Goal: Task Accomplishment & Management: Use online tool/utility

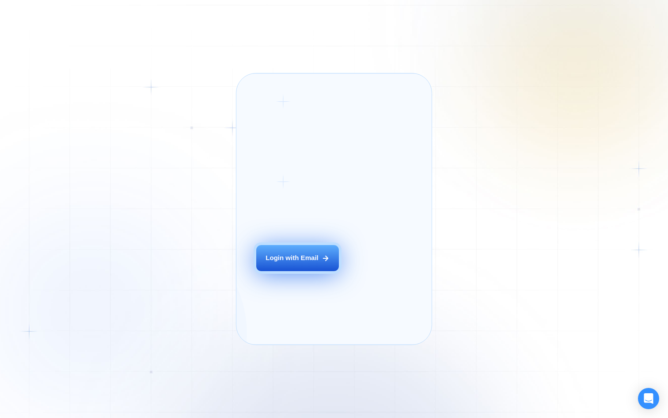
click at [307, 271] on button "Login with Email" at bounding box center [297, 258] width 83 height 26
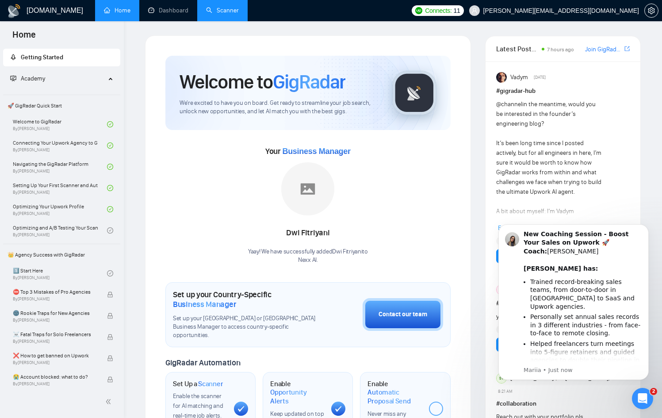
click at [217, 12] on link "Scanner" at bounding box center [222, 11] width 33 height 8
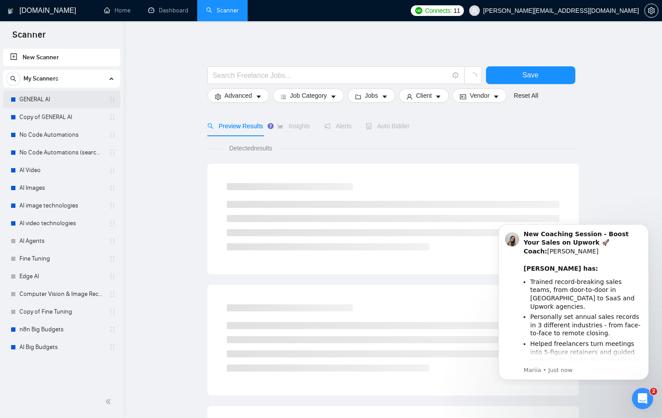
click at [50, 98] on link "GENERAL AI" at bounding box center [61, 100] width 84 height 18
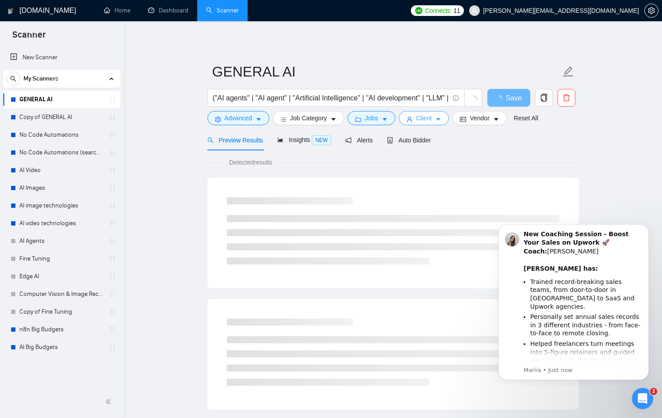
click at [432, 118] on span "Client" at bounding box center [424, 118] width 16 height 10
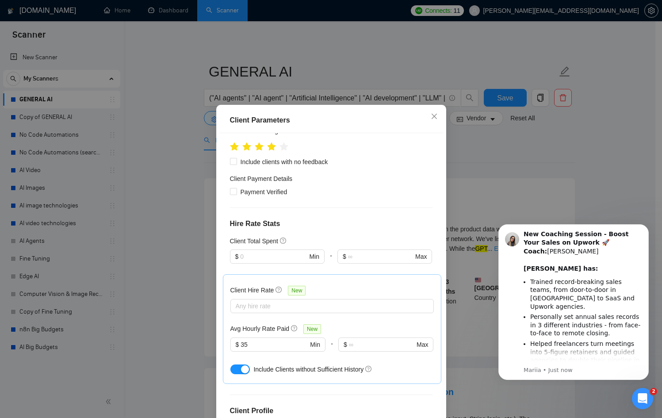
scroll to position [283, 0]
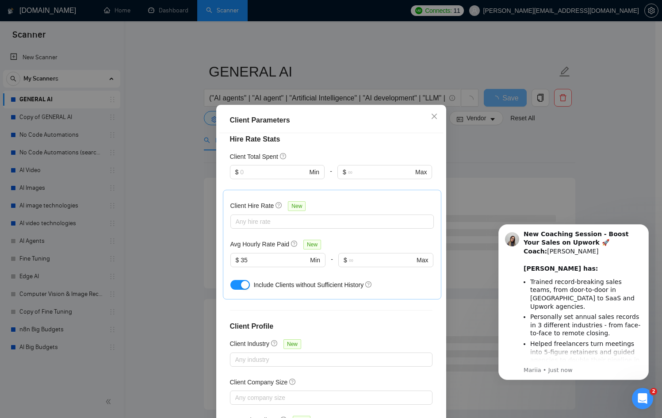
click at [481, 161] on div "Client Parameters Client Location Include Client Countries Select Exclude Clien…" at bounding box center [331, 209] width 662 height 418
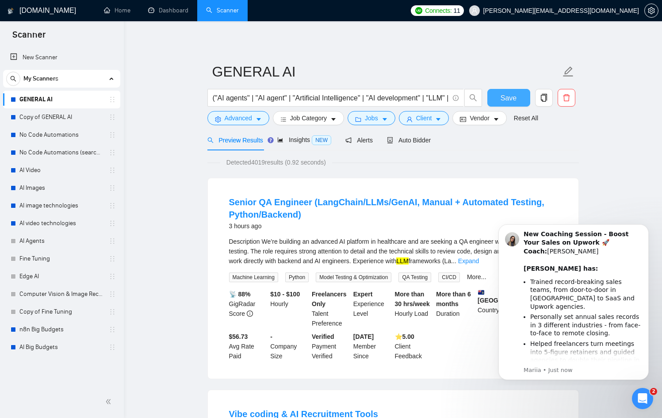
click at [507, 97] on span "Save" at bounding box center [508, 97] width 16 height 11
click at [58, 124] on link "Copy of GENERAL AI" at bounding box center [61, 117] width 84 height 18
click at [510, 92] on span "Save" at bounding box center [508, 97] width 16 height 11
click at [244, 121] on span "Advanced" at bounding box center [238, 118] width 27 height 10
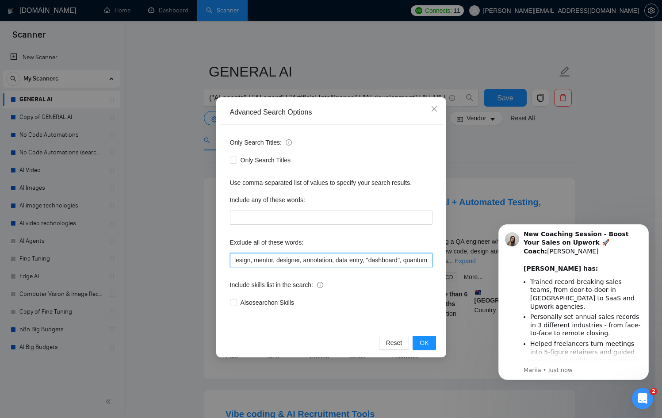
scroll to position [0, 1059]
drag, startPoint x: 232, startPoint y: 259, endPoint x: 459, endPoint y: 257, distance: 226.7
click at [459, 257] on div "Advanced Search Options Only Search Titles: Only Search Titles Use comma-separa…" at bounding box center [331, 209] width 662 height 418
click at [334, 258] on input "n8n, basic Excel automation, discord bot, video editor, android development, SE…" at bounding box center [331, 260] width 202 height 14
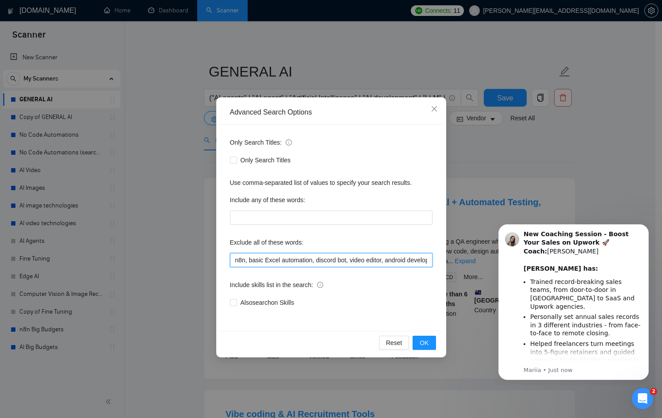
drag, startPoint x: 334, startPoint y: 257, endPoint x: 150, endPoint y: 247, distance: 184.2
click at [150, 247] on div "Advanced Search Options Only Search Titles: Only Search Titles Use comma-separa…" at bounding box center [331, 209] width 662 height 418
paste input ""n8n", "basic Excel automation", "discord bot", "video editor", "android develo…"
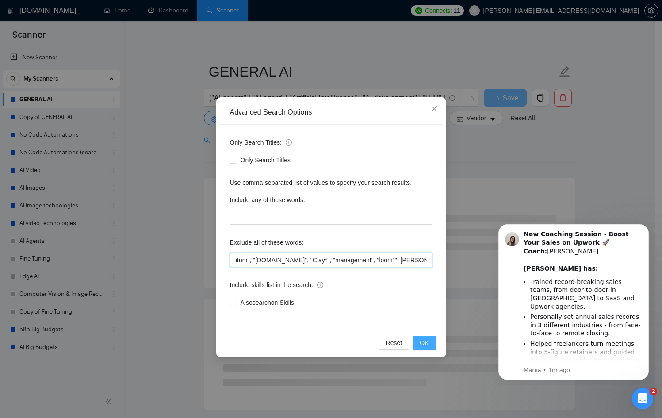
type input ""n8n", "basic Excel automation", "discord bot", "video editor", "android develo…"
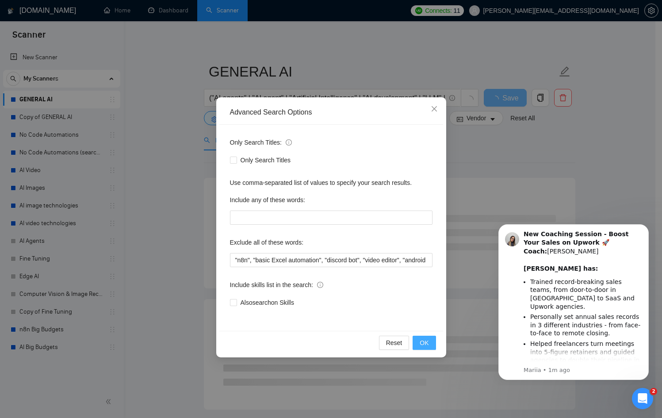
click at [423, 340] on span "OK" at bounding box center [423, 343] width 9 height 10
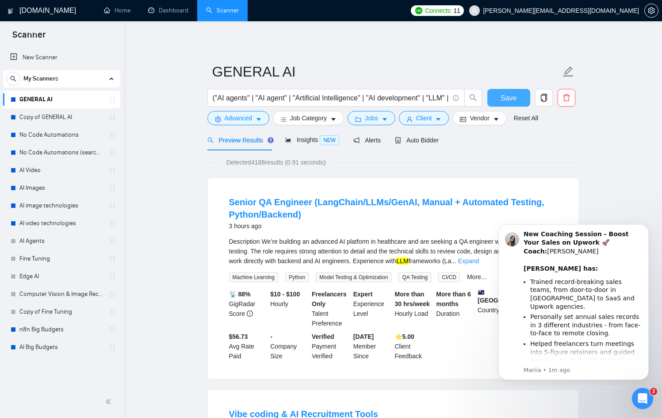
click at [514, 99] on span "Save" at bounding box center [508, 97] width 16 height 11
click at [36, 116] on link "Copy of GENERAL AI" at bounding box center [61, 117] width 84 height 18
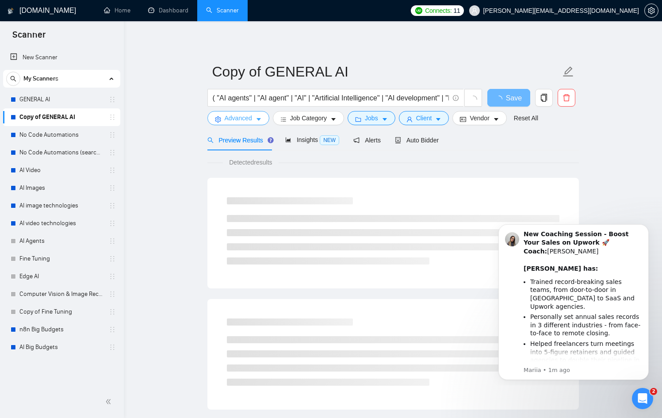
click at [236, 119] on span "Advanced" at bounding box center [238, 118] width 27 height 10
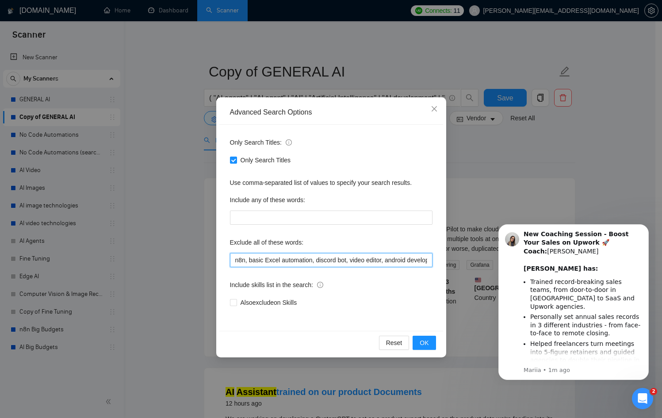
click at [291, 254] on input "n8n, basic Excel automation, discord bot, video editor, android development, SE…" at bounding box center [331, 260] width 202 height 14
click at [436, 111] on icon "close" at bounding box center [434, 108] width 7 height 7
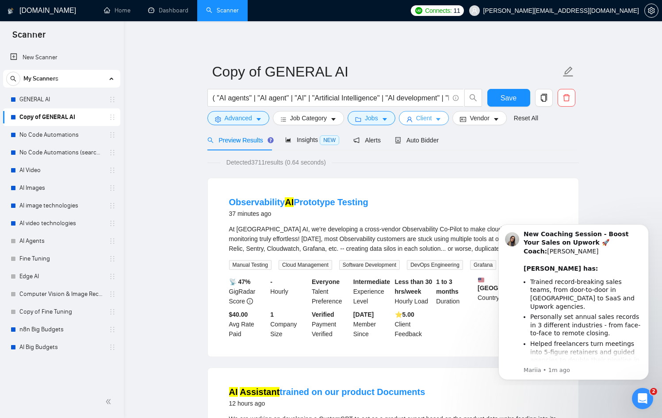
drag, startPoint x: 433, startPoint y: 116, endPoint x: 423, endPoint y: 116, distance: 9.3
click at [430, 117] on span "Client" at bounding box center [424, 118] width 16 height 10
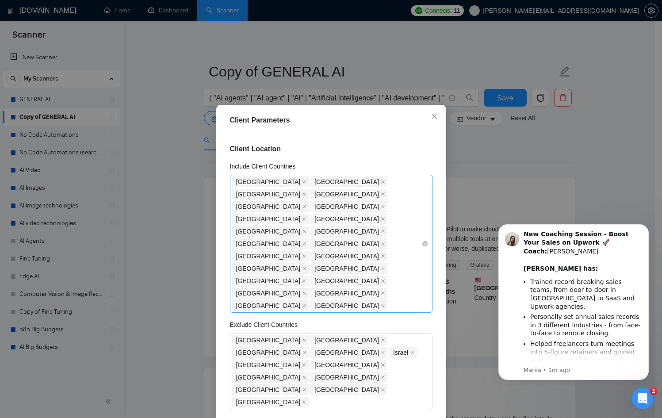
click at [413, 215] on div "United States United Kingdom Canada Australia Germany Singapore Netherlands Fra…" at bounding box center [331, 244] width 202 height 138
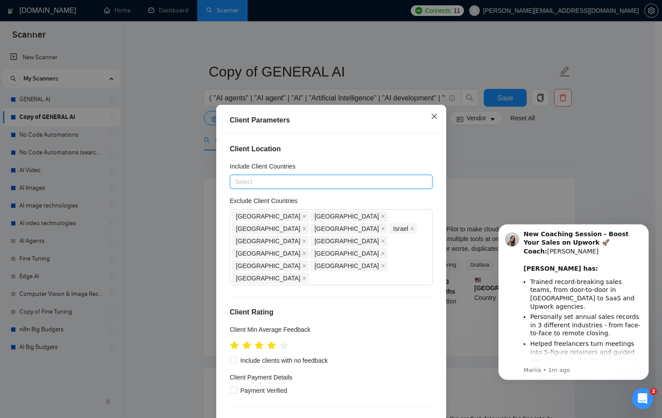
click at [432, 124] on span "Close" at bounding box center [434, 117] width 24 height 24
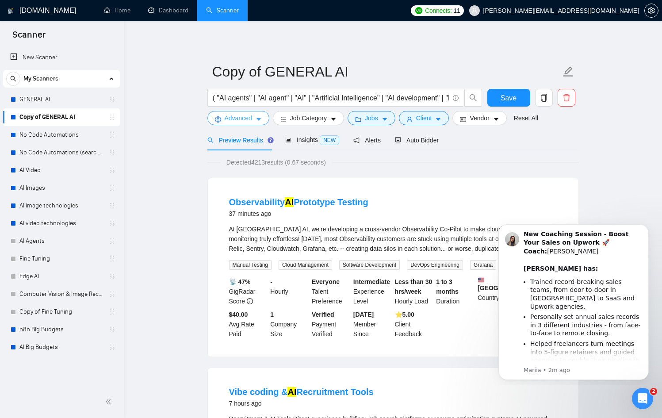
click at [250, 120] on span "Advanced" at bounding box center [238, 118] width 27 height 10
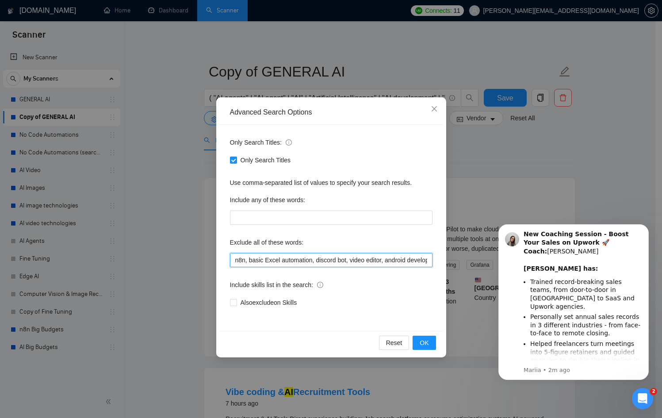
drag, startPoint x: 285, startPoint y: 261, endPoint x: 283, endPoint y: 256, distance: 5.0
click at [285, 261] on input "n8n, basic Excel automation, discord bot, video editor, android development, SE…" at bounding box center [331, 260] width 202 height 14
paste input ""n8n", "basic Excel automation", "discord bot", "video editor", "android develo…"
type input ""n8n", "basic Excel automation", "discord bot", "video editor", "android develo…"
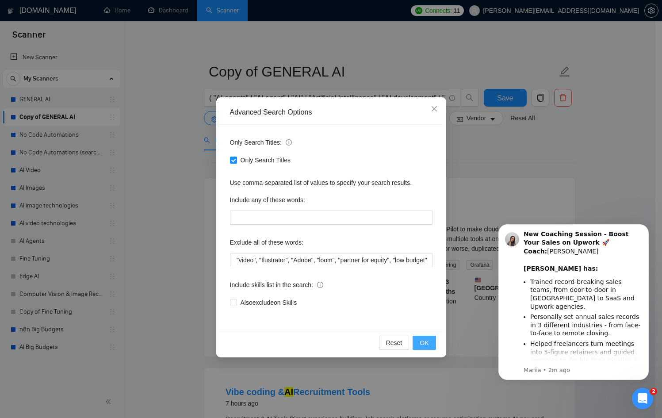
click at [422, 339] on span "OK" at bounding box center [423, 343] width 9 height 10
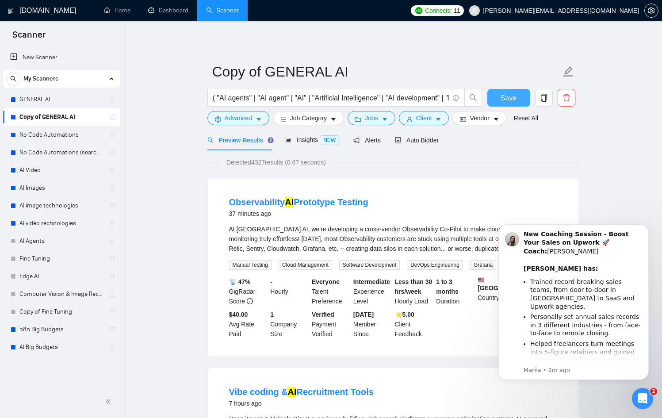
click at [514, 95] on span "Save" at bounding box center [508, 97] width 16 height 11
click at [80, 134] on link "No Code Automations" at bounding box center [61, 135] width 84 height 18
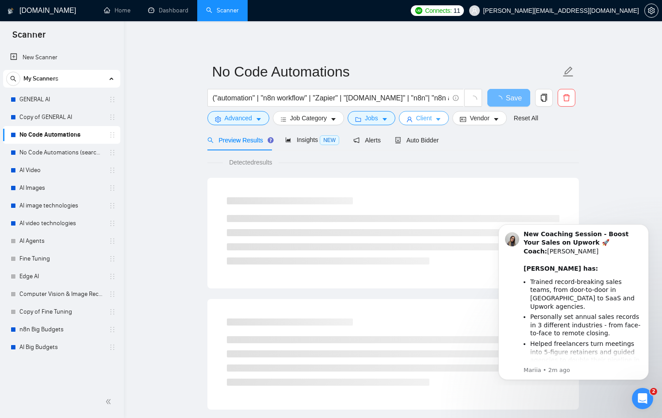
click at [441, 118] on icon "caret-down" at bounding box center [438, 119] width 6 height 6
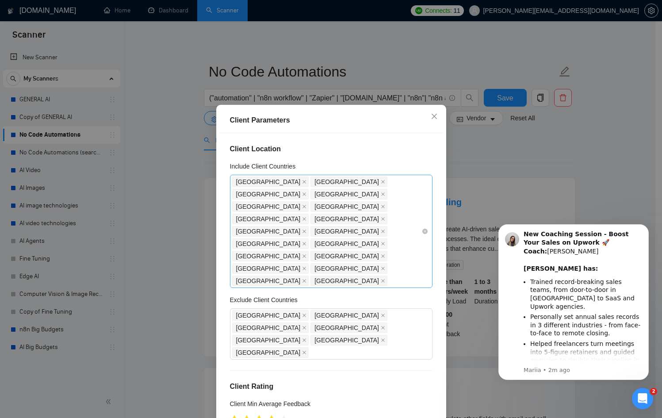
click at [419, 206] on div "United States United Kingdom Canada Australia Germany Netherlands Spain Switzer…" at bounding box center [331, 231] width 202 height 113
click at [413, 207] on div "United States United Kingdom Canada Australia Germany Netherlands Spain Switzer…" at bounding box center [331, 231] width 202 height 113
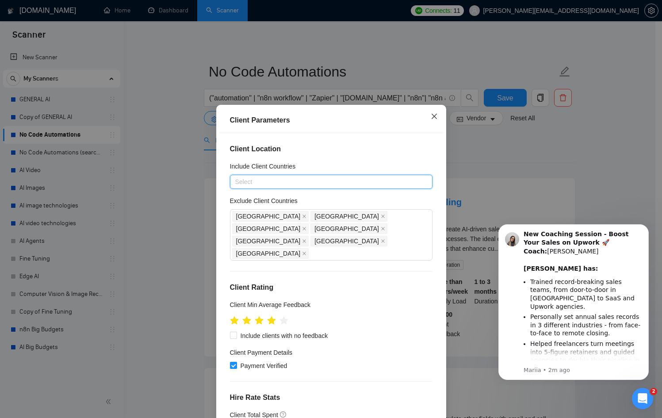
click at [431, 112] on span "Close" at bounding box center [434, 117] width 24 height 24
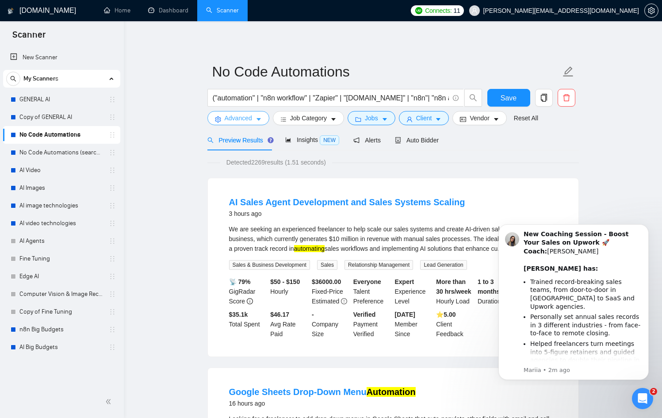
click at [232, 124] on button "Advanced" at bounding box center [238, 118] width 62 height 14
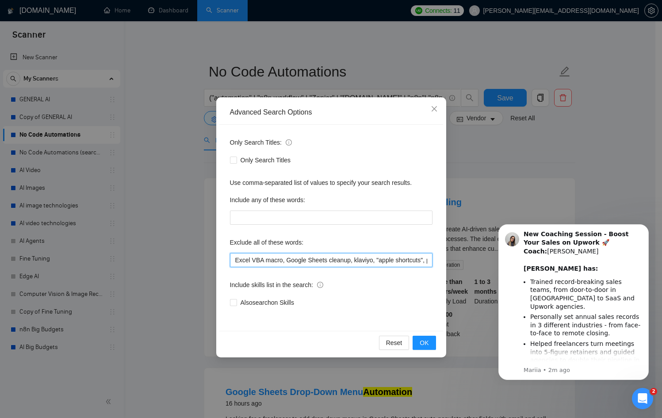
click at [309, 258] on input "Excel VBA macro, Google Sheets cleanup, klaviyo, "apple shortcuts", pabbly, "mo…" at bounding box center [331, 260] width 202 height 14
paste input ""Excel VBA macro", "Google Sheets cleanup", "klaviyo", "apple shortcuts", "pabb…"
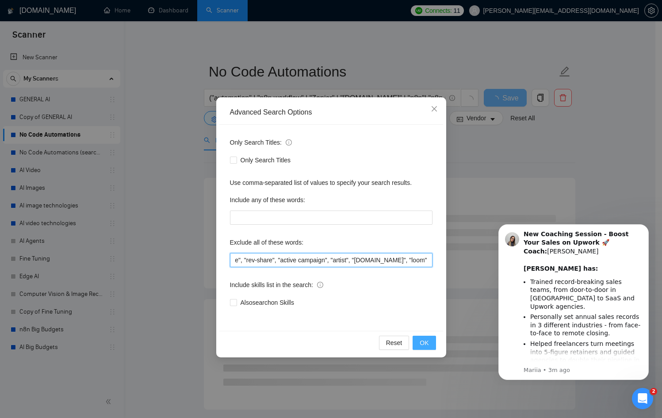
type input ""Excel VBA macro", "Google Sheets cleanup", "klaviyo", "apple shortcuts", "pabb…"
drag, startPoint x: 419, startPoint y: 341, endPoint x: 424, endPoint y: 341, distance: 4.4
click at [419, 342] on button "OK" at bounding box center [423, 342] width 23 height 14
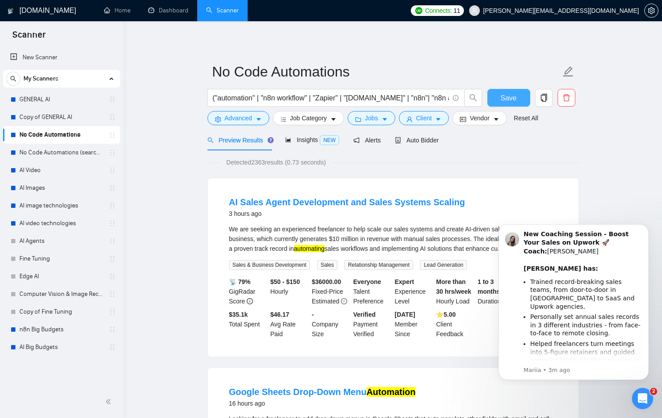
click at [503, 99] on span "Save" at bounding box center [508, 97] width 16 height 11
click at [58, 154] on link "No Code Automations (search only in Titles)" at bounding box center [61, 153] width 84 height 18
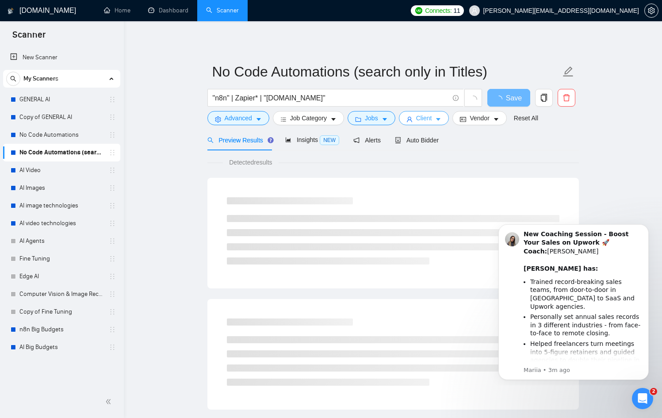
click at [429, 113] on button "Client" at bounding box center [424, 118] width 50 height 14
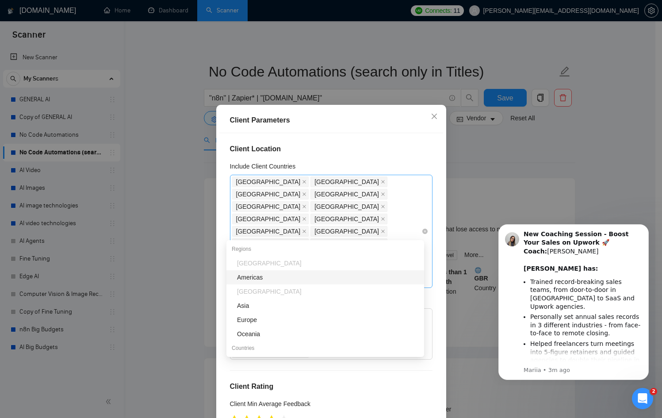
click at [419, 205] on div "United States United Kingdom Canada Australia Germany Netherlands Spain Switzer…" at bounding box center [331, 231] width 202 height 113
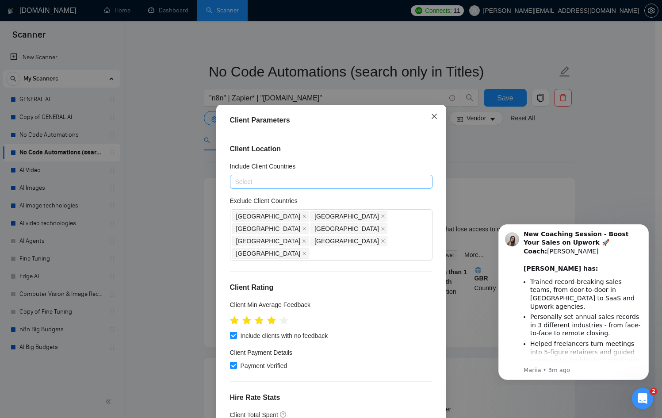
click at [431, 118] on icon "close" at bounding box center [433, 116] width 5 height 5
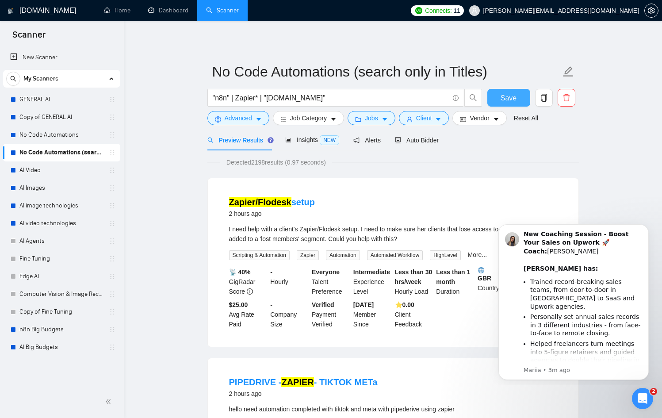
click at [506, 94] on span "Save" at bounding box center [508, 97] width 16 height 11
click at [644, 229] on icon "Dismiss notification" at bounding box center [646, 226] width 5 height 5
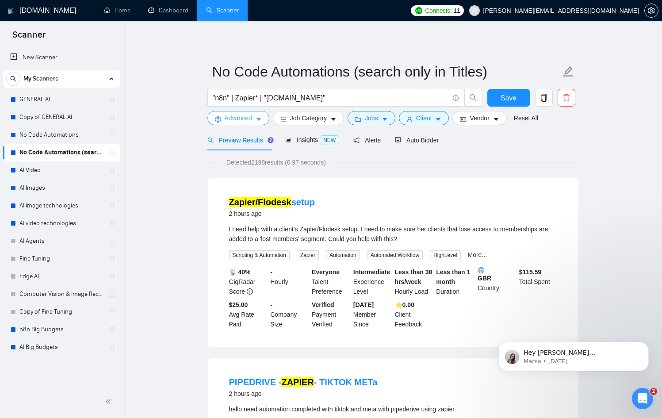
click at [252, 129] on form "No Code Automations (search only in Titles) "n8n" | Zapier* | "Make.com" Save A…" at bounding box center [392, 93] width 371 height 72
click at [240, 121] on form "No Code Automations (search only in Titles) "n8n" | Zapier* | "Make.com" Save A…" at bounding box center [392, 93] width 371 height 72
click at [240, 121] on span "Advanced" at bounding box center [238, 118] width 27 height 10
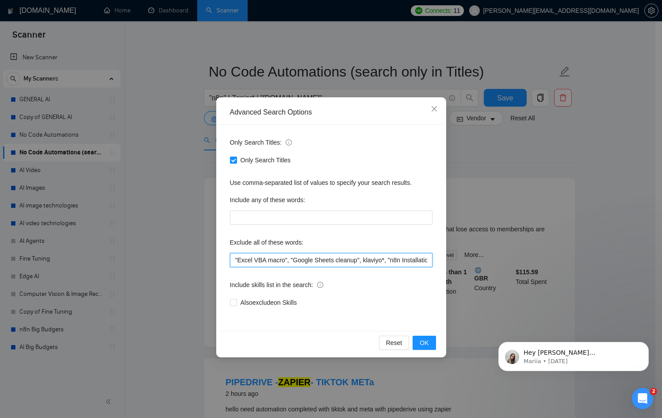
click at [282, 255] on input ""Excel VBA macro", "Google Sheets cleanup", klaviyo*, "n8n Installation", "fini…" at bounding box center [331, 260] width 202 height 14
paste input ""klaviyo*", "n8n Installation", "finish my project", "Coaching Session", "Urgen…"
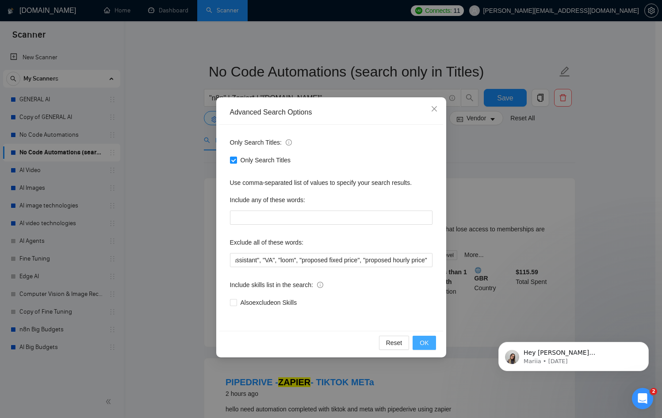
click at [424, 337] on button "OK" at bounding box center [423, 342] width 23 height 14
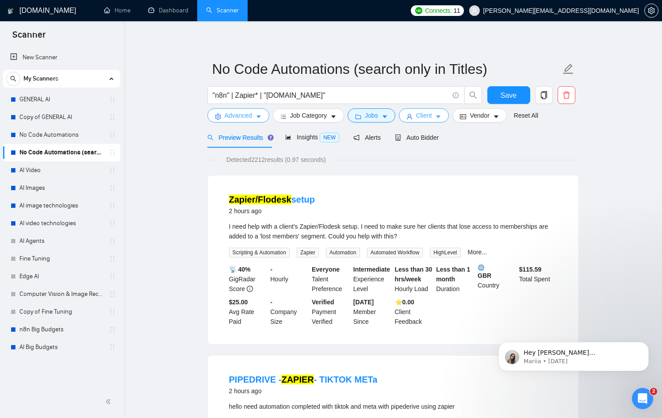
scroll to position [0, 0]
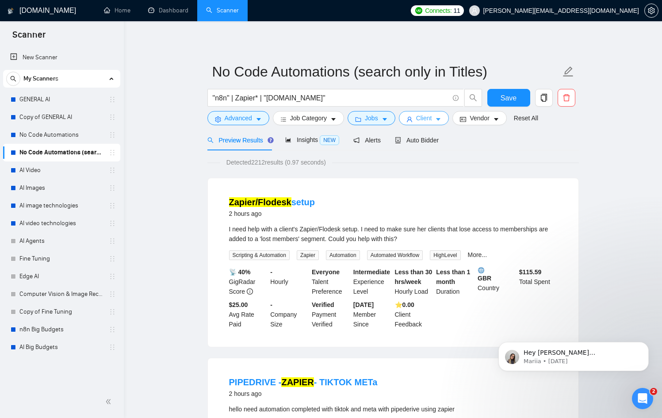
click at [437, 117] on button "Client" at bounding box center [424, 118] width 50 height 14
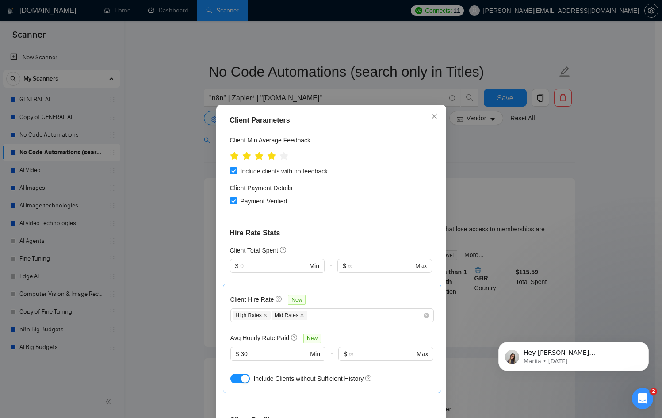
scroll to position [167, 0]
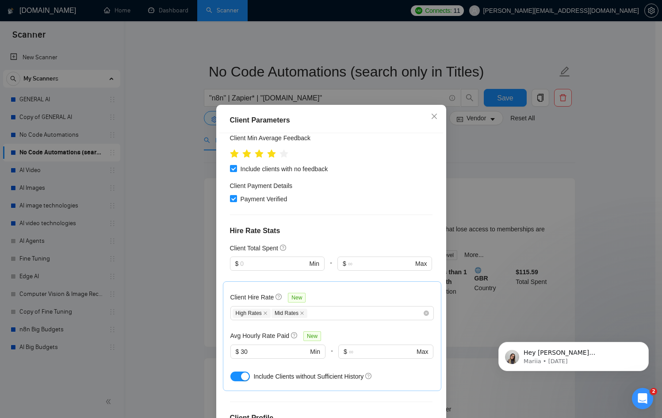
click at [516, 233] on div "Client Parameters Client Location Include Client Countries Select Exclude Clien…" at bounding box center [331, 209] width 662 height 418
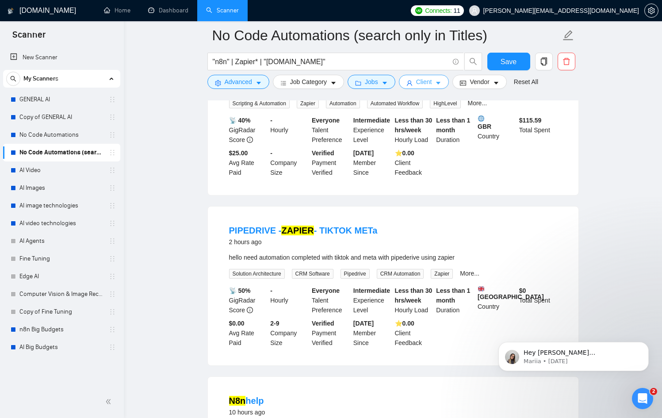
scroll to position [0, 0]
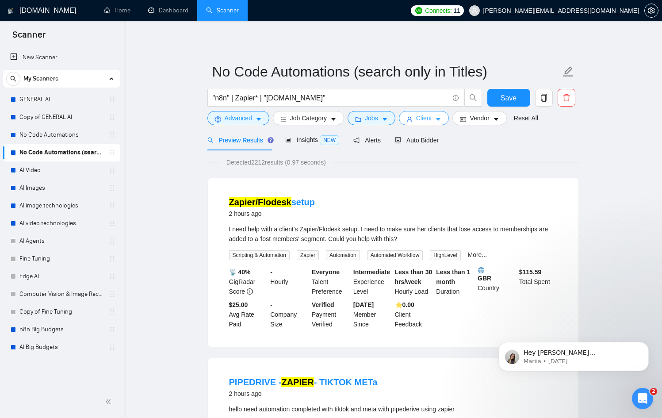
click at [422, 120] on span "Client" at bounding box center [424, 118] width 16 height 10
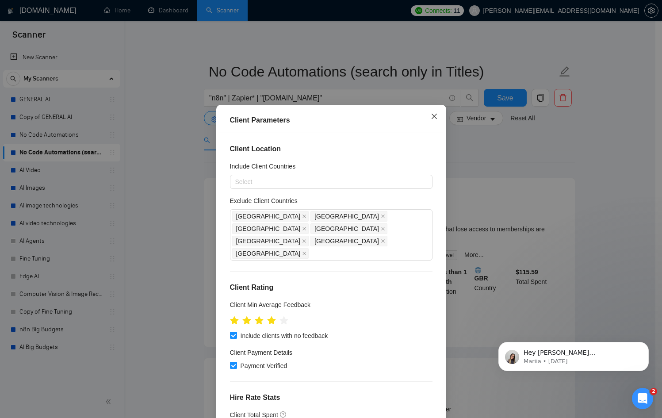
click at [437, 118] on span "Close" at bounding box center [434, 117] width 24 height 24
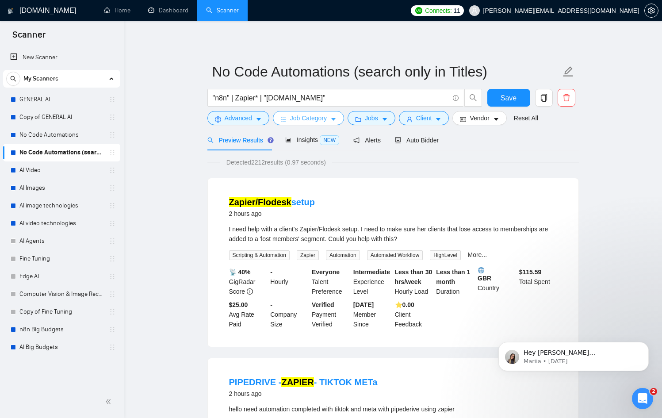
click at [303, 120] on span "Job Category" at bounding box center [308, 118] width 37 height 10
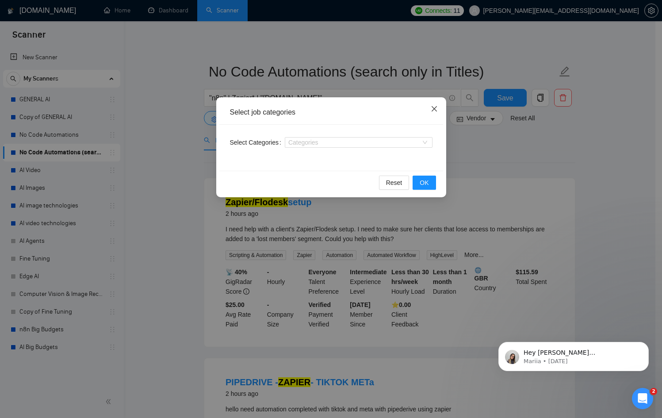
click at [429, 107] on span "Close" at bounding box center [434, 109] width 24 height 24
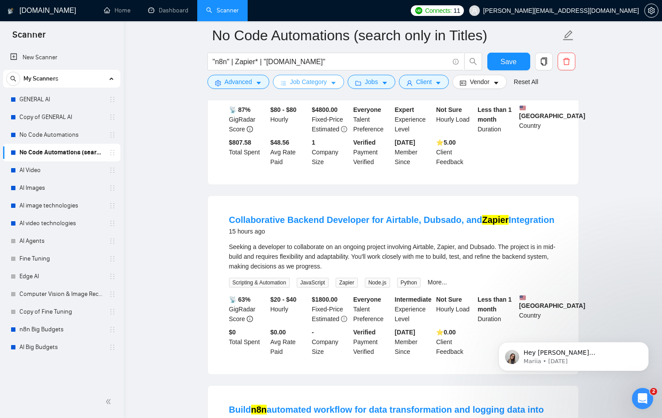
scroll to position [520, 0]
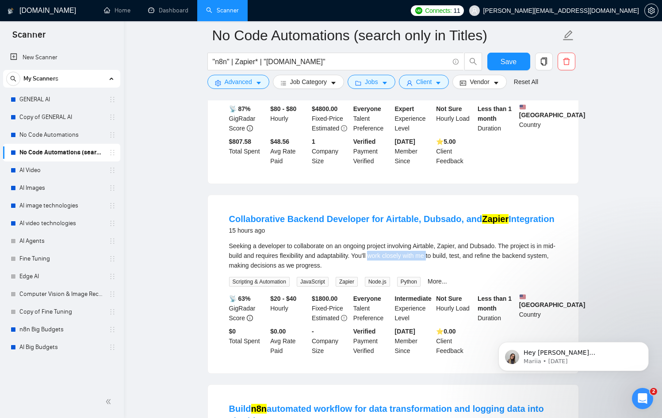
drag, startPoint x: 388, startPoint y: 261, endPoint x: 450, endPoint y: 264, distance: 61.5
click at [450, 264] on div "Seeking a developer to collaborate on an ongoing project involving Airtable, Za…" at bounding box center [393, 255] width 328 height 29
copy div "work closely with me"
click at [255, 79] on button "Advanced" at bounding box center [238, 82] width 62 height 14
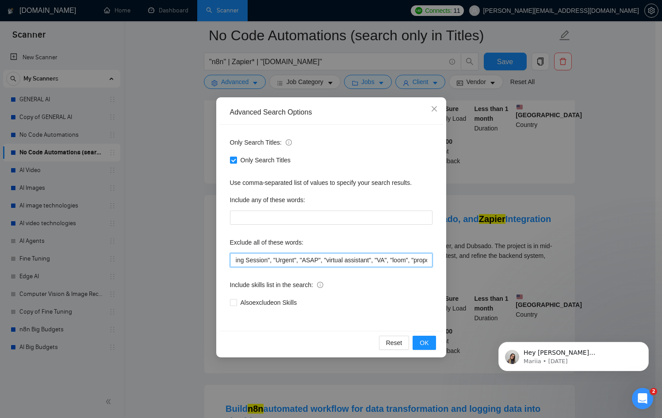
scroll to position [0, 419]
drag, startPoint x: 401, startPoint y: 261, endPoint x: 586, endPoint y: 258, distance: 184.8
click at [586, 258] on div "Advanced Search Options Only Search Titles: Only Search Titles Use comma-separa…" at bounding box center [331, 209] width 662 height 418
paste input "work closely with me"
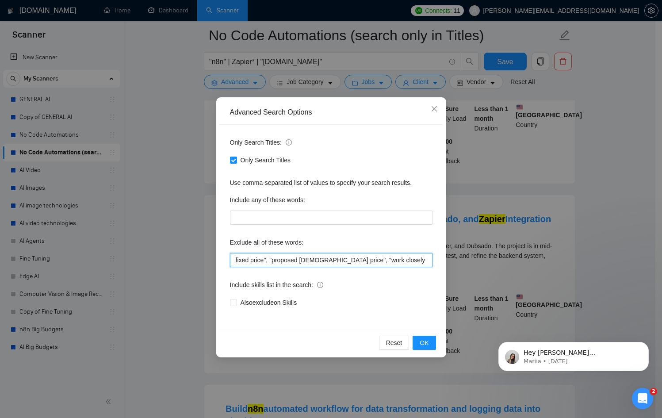
scroll to position [0, 487]
type input ""Excel VBA macro", "Google Sheets cleanup", "klaviyo*", "n8n Installation", "fi…"
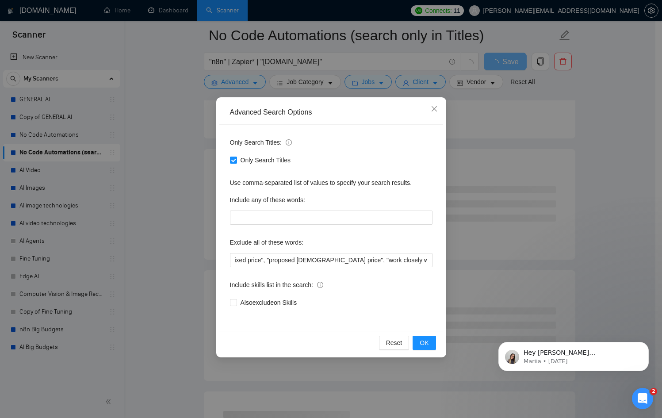
scroll to position [0, 0]
click at [436, 336] on div "Reset OK" at bounding box center [331, 342] width 224 height 23
click at [429, 344] on button "OK" at bounding box center [423, 342] width 23 height 14
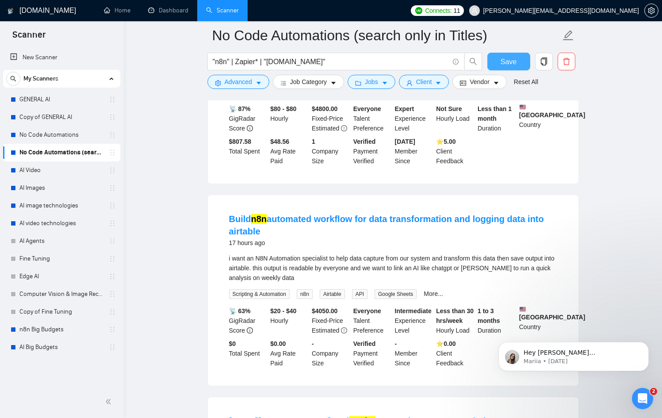
click at [507, 58] on span "Save" at bounding box center [508, 61] width 16 height 11
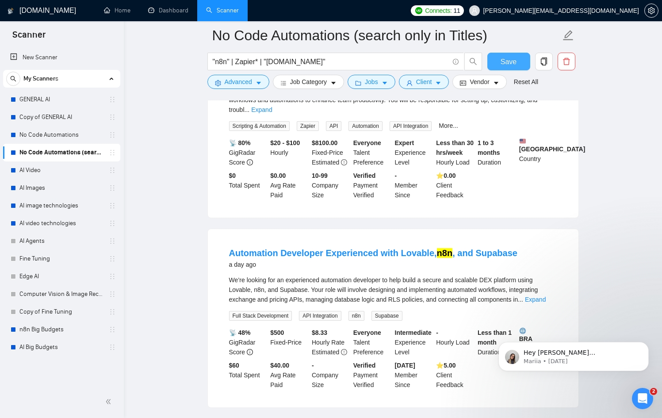
scroll to position [888, 0]
click at [51, 95] on link "GENERAL AI" at bounding box center [61, 100] width 84 height 18
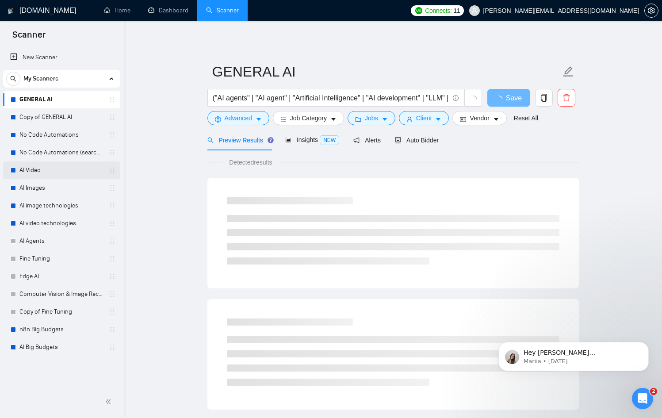
click at [56, 170] on link "AI Video" at bounding box center [61, 170] width 84 height 18
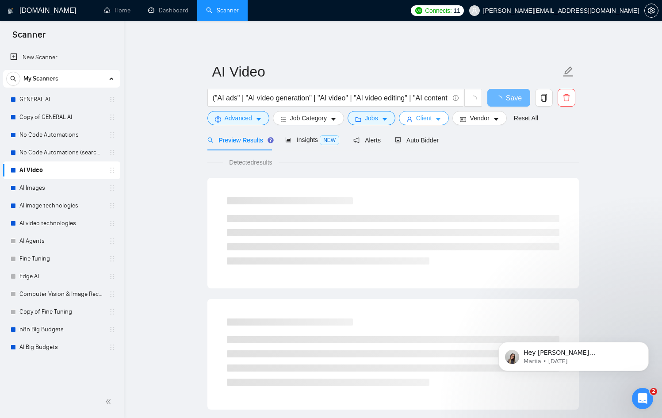
click at [419, 114] on span "Client" at bounding box center [424, 118] width 16 height 10
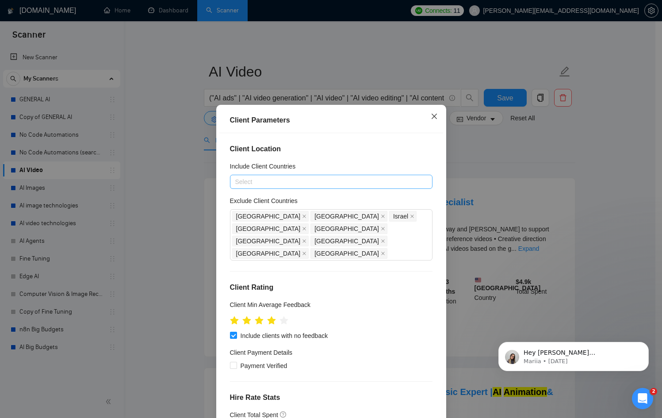
click at [425, 118] on span "Close" at bounding box center [434, 117] width 24 height 24
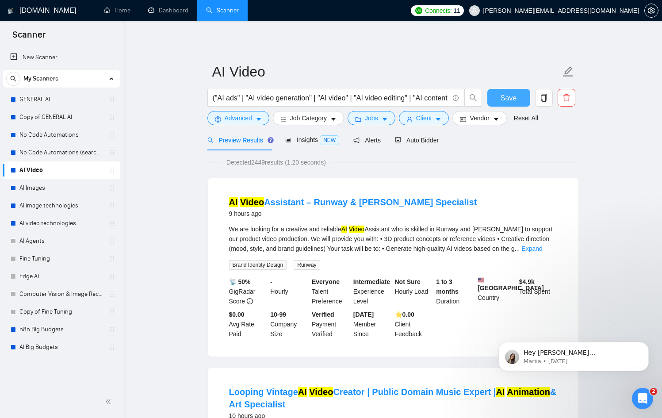
click at [516, 95] on button "Save" at bounding box center [508, 98] width 43 height 18
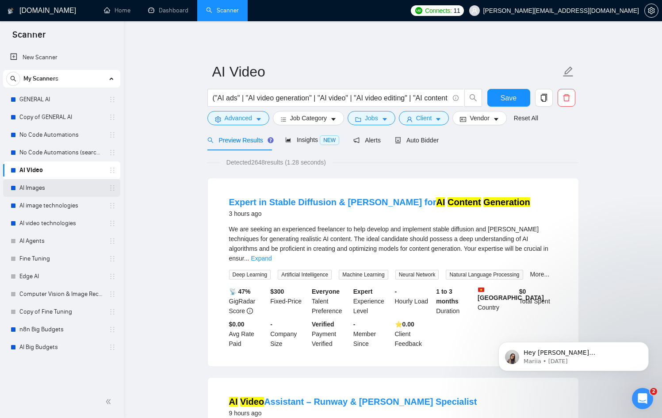
click at [52, 188] on link "AI Images" at bounding box center [61, 188] width 84 height 18
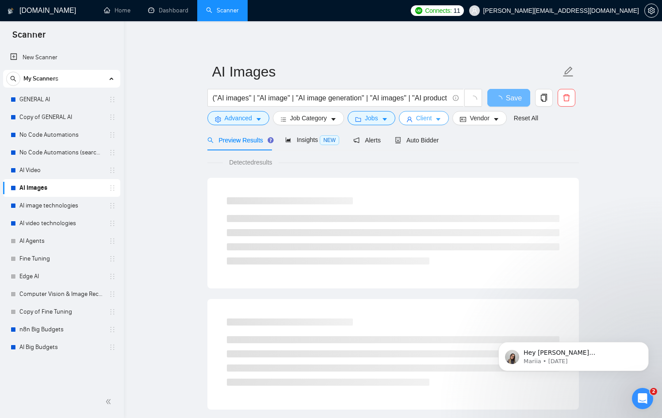
click at [411, 117] on icon "user" at bounding box center [409, 119] width 6 height 6
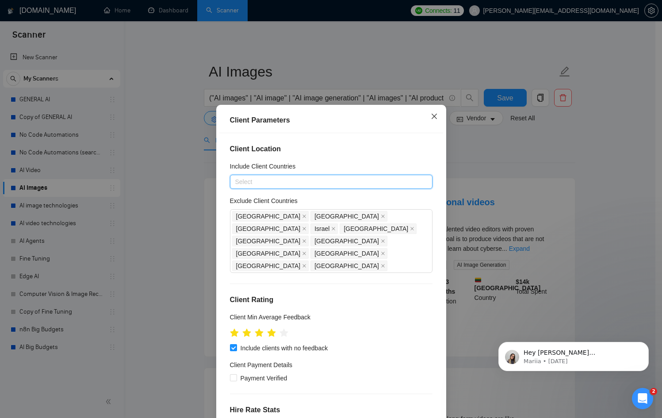
click at [434, 114] on span "Close" at bounding box center [434, 117] width 24 height 24
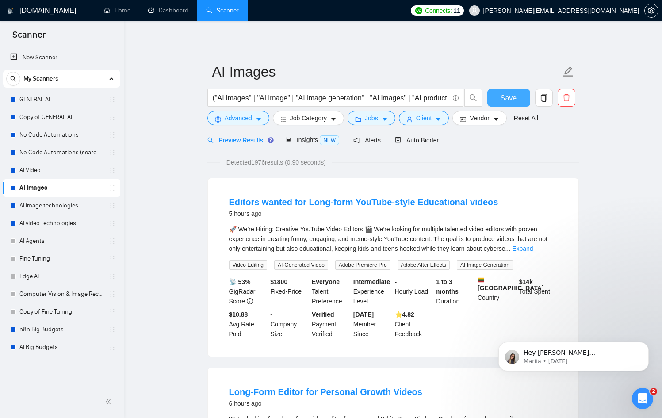
click at [519, 93] on button "Save" at bounding box center [508, 98] width 43 height 18
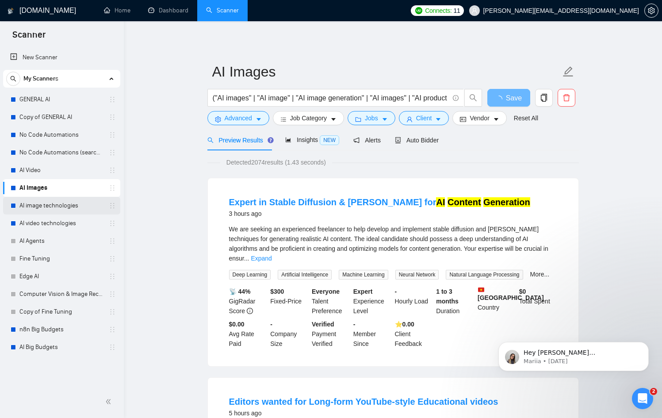
click at [37, 209] on link "AI image technologies" at bounding box center [61, 206] width 84 height 18
click at [48, 209] on link "AI image technologies" at bounding box center [61, 206] width 84 height 18
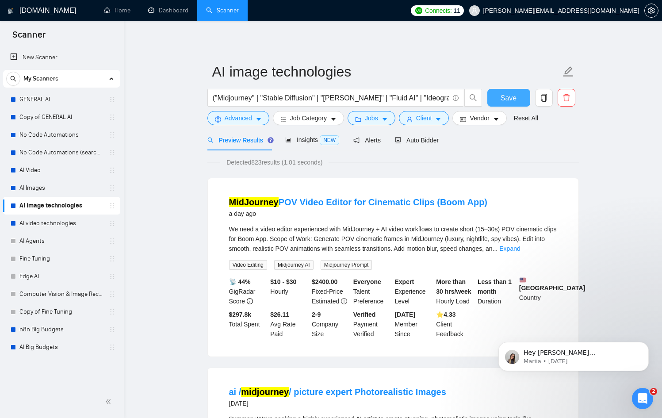
click at [500, 98] on button "Save" at bounding box center [508, 98] width 43 height 18
click at [427, 113] on button "Client" at bounding box center [424, 118] width 50 height 14
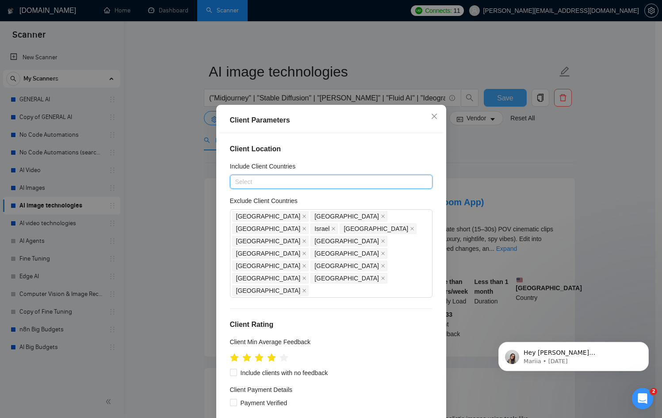
click at [552, 173] on div "Client Parameters Client Location Include Client Countries Select Exclude Clien…" at bounding box center [331, 209] width 662 height 418
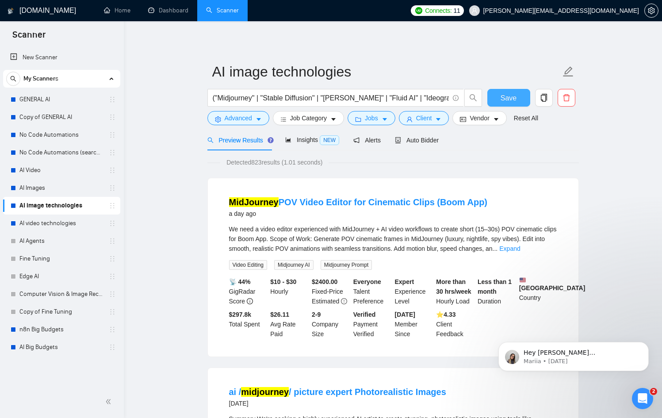
click at [524, 87] on form "AI image technologies ("Midjourney" | "Stable Diffusion" | "Leonardo" | "Fluid …" at bounding box center [392, 93] width 371 height 72
click at [510, 98] on span "Save" at bounding box center [508, 97] width 16 height 11
click at [34, 220] on link "AI video technologies" at bounding box center [61, 223] width 84 height 18
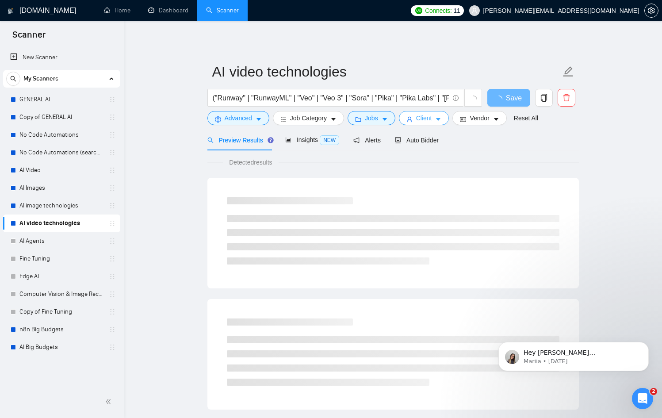
click at [432, 116] on span "Client" at bounding box center [424, 118] width 16 height 10
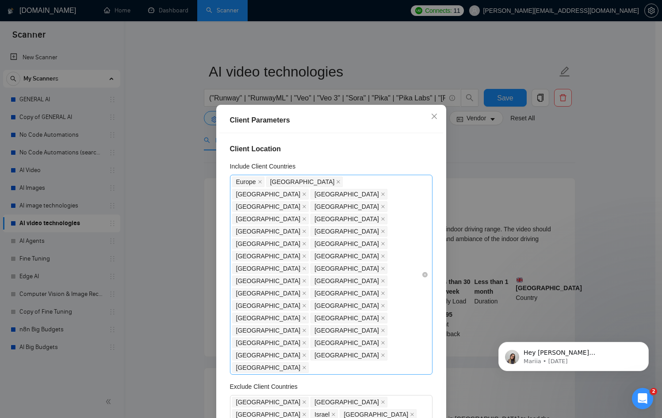
click at [413, 221] on div "Europe United States United Kingdom Canada Australia Germany United Arab Emirat…" at bounding box center [331, 275] width 202 height 200
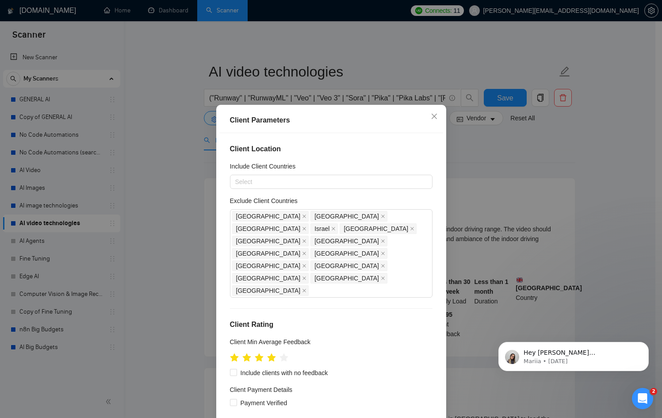
drag, startPoint x: 463, startPoint y: 165, endPoint x: 469, endPoint y: 151, distance: 15.4
click at [463, 165] on div "Client Parameters Client Location Include Client Countries Select Exclude Clien…" at bounding box center [331, 209] width 662 height 418
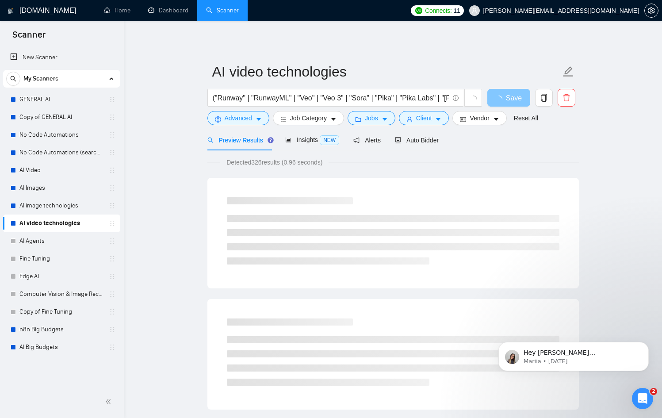
click at [497, 98] on icon "loading" at bounding box center [498, 98] width 7 height 7
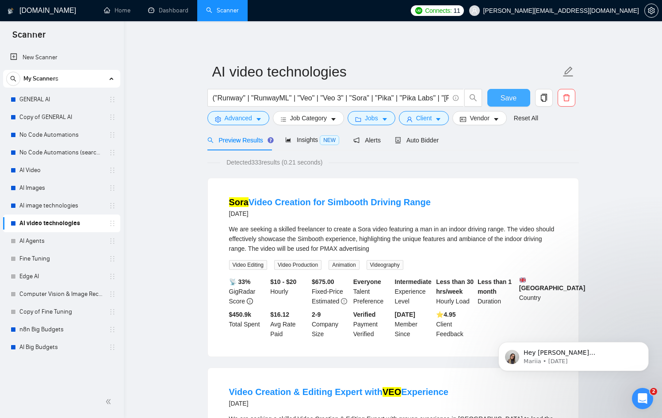
click at [497, 98] on button "Save" at bounding box center [508, 98] width 43 height 18
click at [51, 97] on link "GENERAL AI" at bounding box center [61, 100] width 84 height 18
